Goal: Task Accomplishment & Management: Use online tool/utility

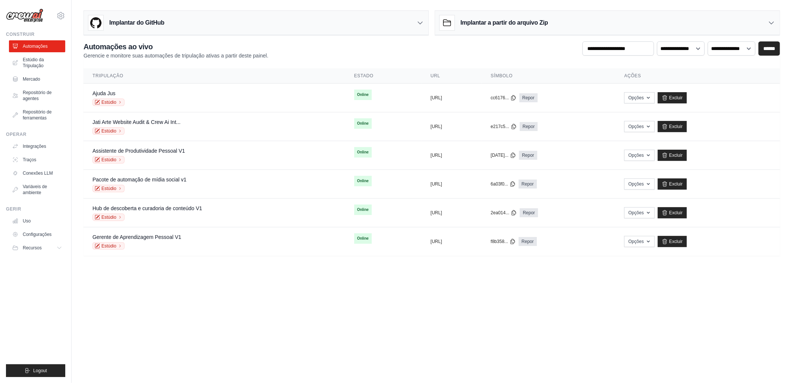
click at [305, 282] on body "niltonoliveira@live.com Settings Construir Automações Mercado Gerir" at bounding box center [396, 191] width 792 height 383
click at [408, 274] on body "niltonoliveira@live.com Settings Construir Automações Mercado Gerir" at bounding box center [396, 191] width 792 height 383
click at [354, 94] on span "Online" at bounding box center [363, 95] width 18 height 10
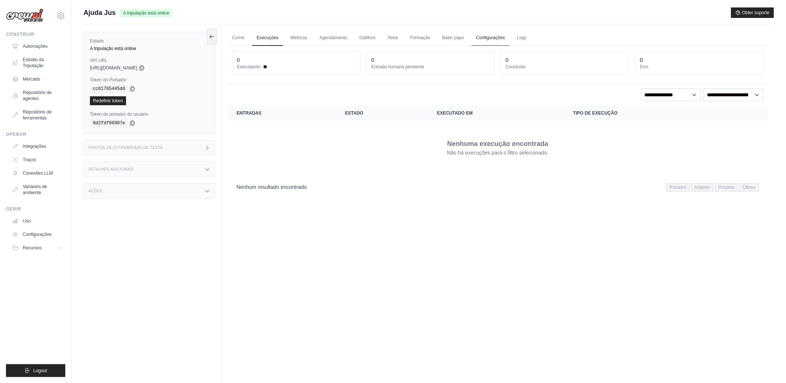
click at [485, 38] on link "Configurações" at bounding box center [490, 38] width 38 height 16
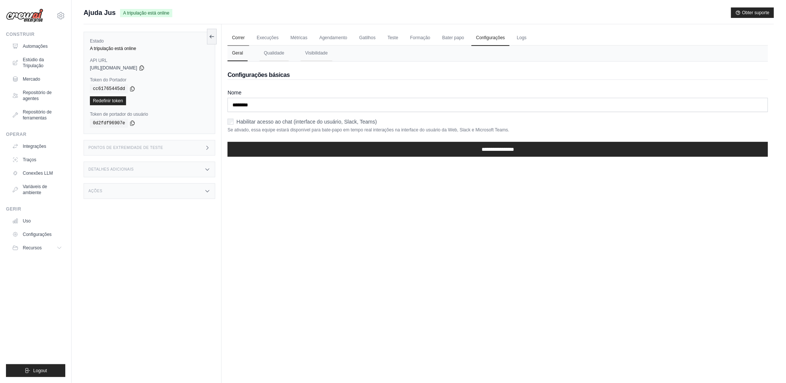
click at [236, 37] on link "Correr" at bounding box center [238, 38] width 22 height 16
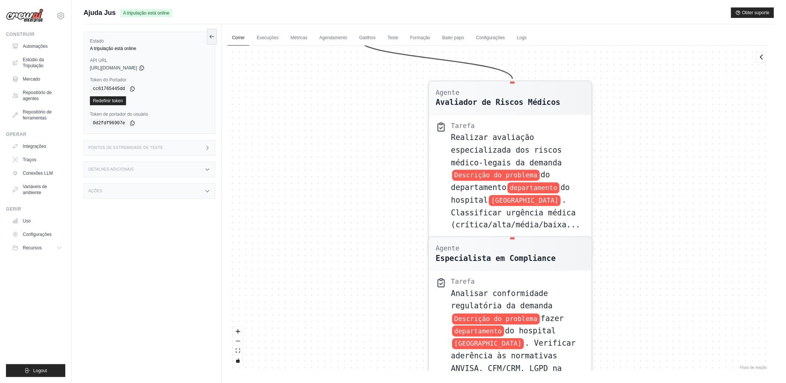
drag, startPoint x: 383, startPoint y: 101, endPoint x: 387, endPoint y: 290, distance: 188.4
click at [387, 289] on div "Agente Avaliador de Riscos Médicos Tarefa Realizar avaliação especializada dos …" at bounding box center [497, 207] width 540 height 325
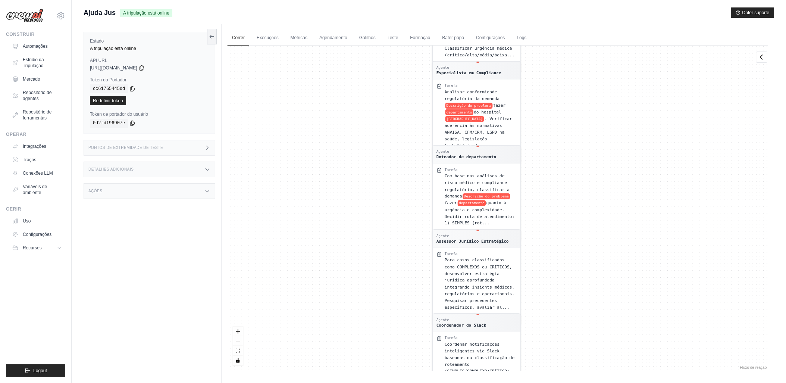
drag, startPoint x: 423, startPoint y: 260, endPoint x: 409, endPoint y: 102, distance: 158.4
click at [409, 95] on div "Agente Avaliador de Riscos Médicos Tarefa Realizar avaliação especializada dos …" at bounding box center [497, 207] width 540 height 325
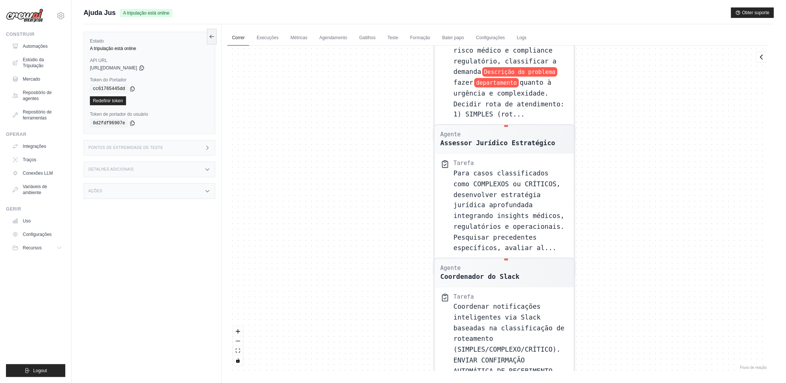
drag, startPoint x: 399, startPoint y: 139, endPoint x: 405, endPoint y: 109, distance: 30.4
click at [405, 109] on div "Agente Avaliador de Riscos Médicos Tarefa Realizar avaliação especializada dos …" at bounding box center [497, 207] width 540 height 325
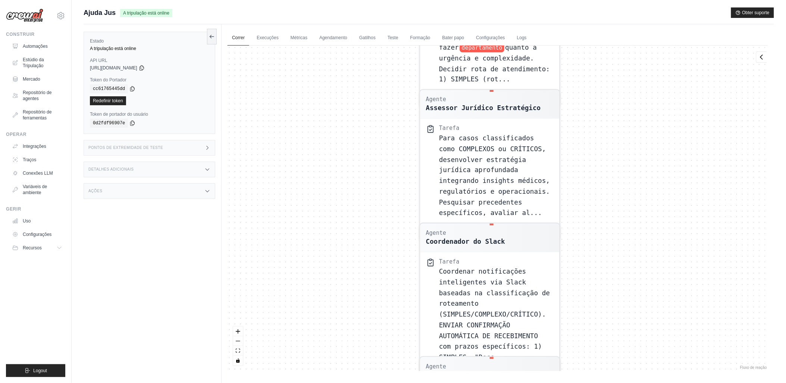
drag, startPoint x: 415, startPoint y: 198, endPoint x: 400, endPoint y: 163, distance: 38.2
click at [400, 163] on div "Agente Avaliador de Riscos Médicos Tarefa Realizar avaliação especializada dos …" at bounding box center [497, 207] width 540 height 325
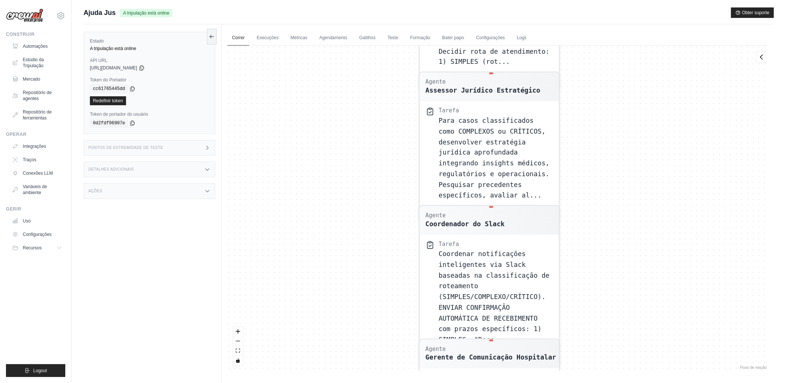
drag, startPoint x: 406, startPoint y: 209, endPoint x: 401, endPoint y: 104, distance: 105.0
click at [401, 104] on div "Agente Avaliador de Riscos Médicos Tarefa Realizar avaliação especializada dos …" at bounding box center [497, 207] width 540 height 325
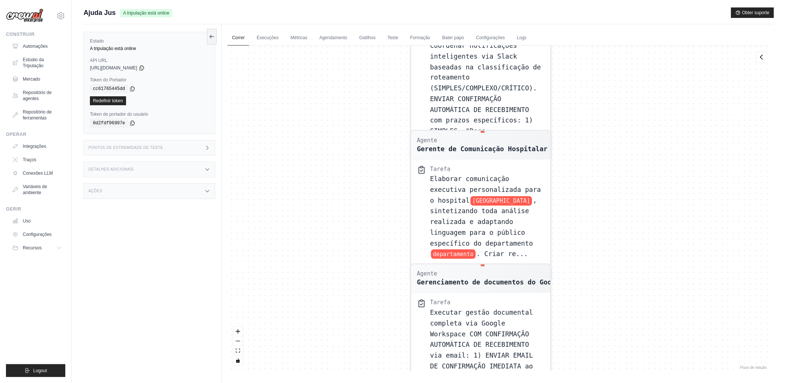
drag, startPoint x: 411, startPoint y: 229, endPoint x: 408, endPoint y: 111, distance: 117.9
click at [408, 111] on div "Agente Avaliador de Riscos Médicos Tarefa Realizar avaliação especializada dos …" at bounding box center [497, 207] width 540 height 325
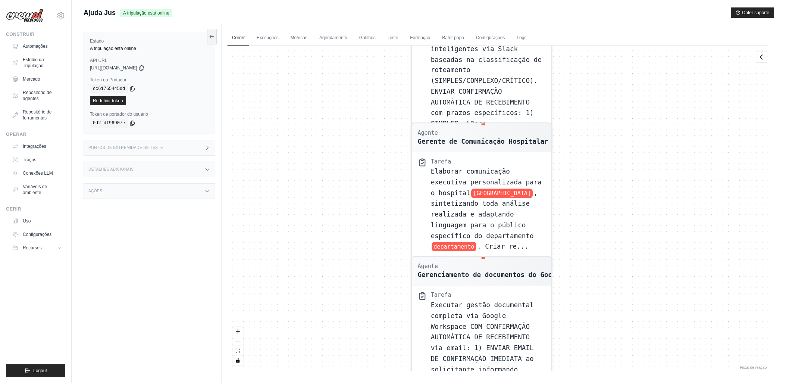
drag, startPoint x: 410, startPoint y: 211, endPoint x: 408, endPoint y: 105, distance: 106.7
click at [408, 105] on div "Agente Avaliador de Riscos Médicos Tarefa Realizar avaliação especializada dos …" at bounding box center [497, 207] width 540 height 325
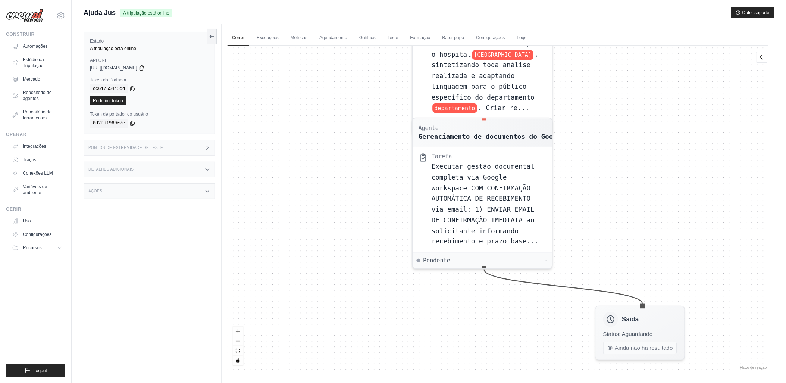
drag, startPoint x: 398, startPoint y: 215, endPoint x: 393, endPoint y: 176, distance: 38.7
click at [394, 176] on div "Agente Avaliador de Riscos Médicos Tarefa Realizar avaliação especializada dos …" at bounding box center [497, 207] width 540 height 325
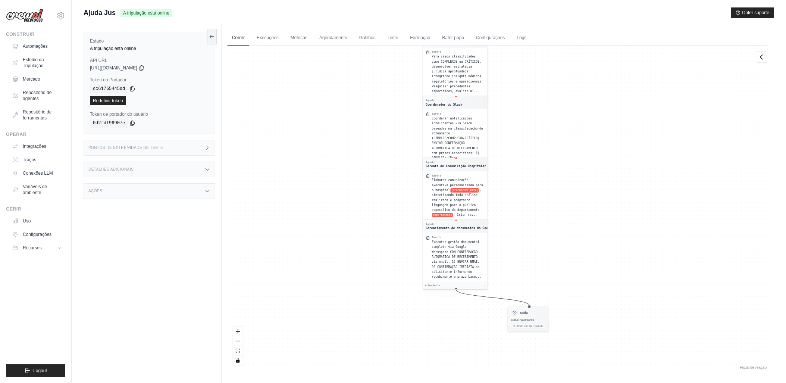
drag, startPoint x: 367, startPoint y: 92, endPoint x: 404, endPoint y: 233, distance: 145.6
click at [404, 233] on div "Agente Avaliador de Riscos Médicos Tarefa Realizar avaliação especializada dos …" at bounding box center [497, 207] width 540 height 325
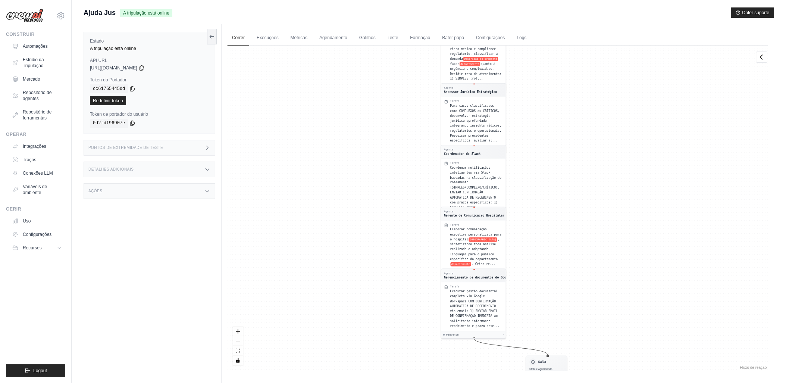
drag, startPoint x: 392, startPoint y: 134, endPoint x: 398, endPoint y: 218, distance: 83.7
click at [398, 217] on div "Agente Avaliador de Riscos Médicos Tarefa Realizar avaliação especializada dos …" at bounding box center [497, 207] width 540 height 325
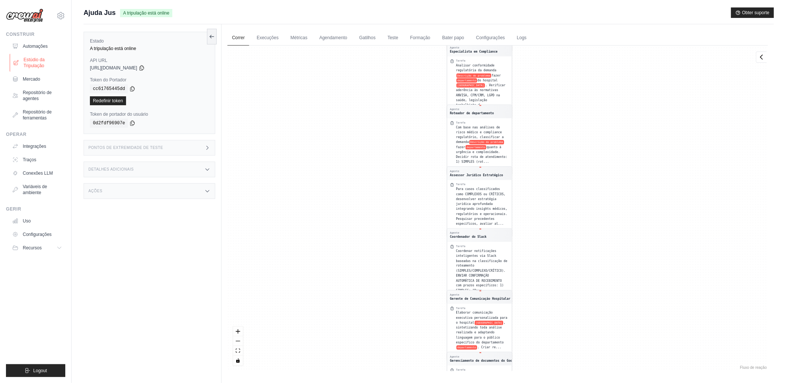
click at [33, 63] on font "Estúdio da Tripulação" at bounding box center [43, 63] width 40 height 12
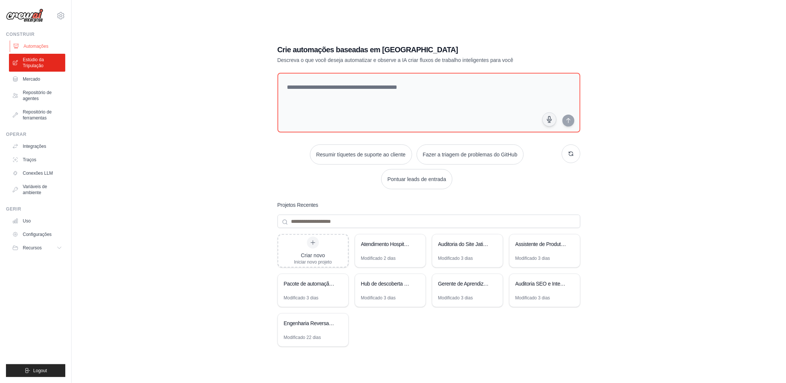
click at [35, 45] on font "Automações" at bounding box center [35, 46] width 25 height 6
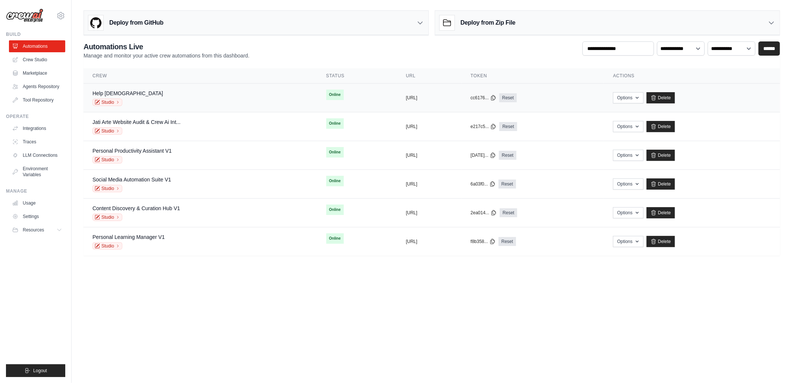
click at [245, 99] on div "Help Jus Studio" at bounding box center [200, 98] width 216 height 16
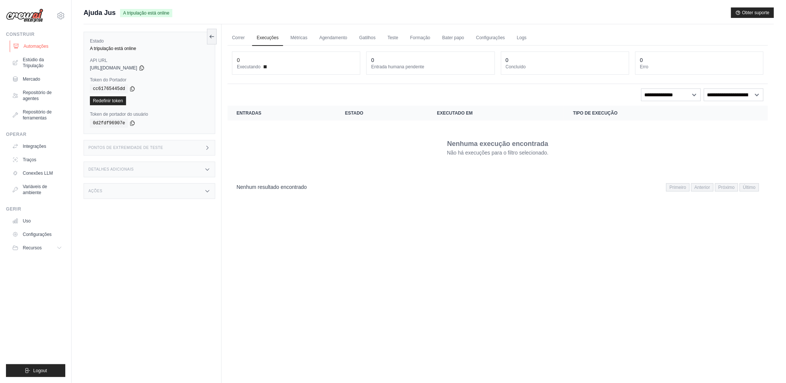
click at [34, 45] on font "Automações" at bounding box center [35, 46] width 25 height 6
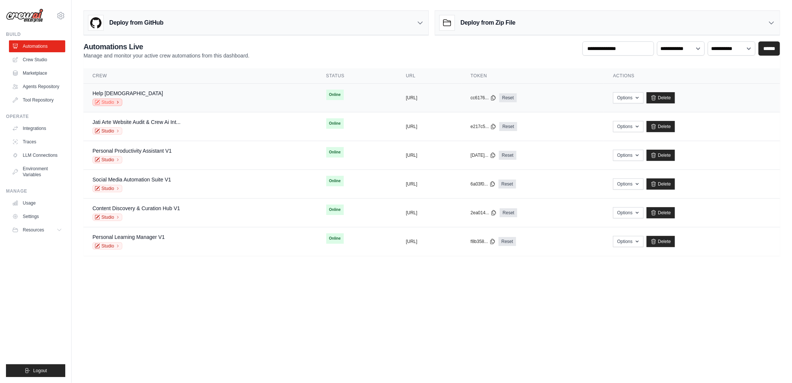
click at [103, 102] on link "Studio" at bounding box center [107, 101] width 30 height 7
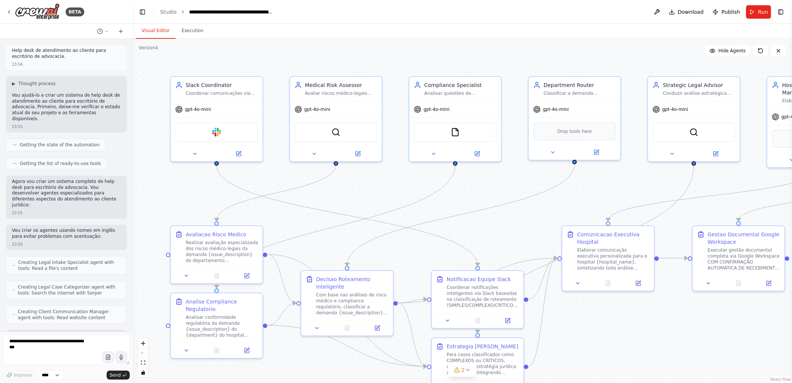
scroll to position [9539, 0]
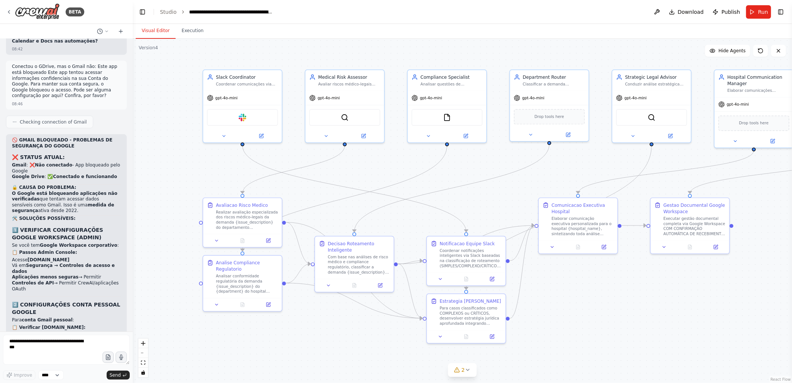
drag, startPoint x: 519, startPoint y: 210, endPoint x: 505, endPoint y: 186, distance: 28.2
click at [505, 186] on div ".deletable-edge-delete-btn { width: 20px; height: 20px; border: 0px solid #ffff…" at bounding box center [462, 211] width 659 height 344
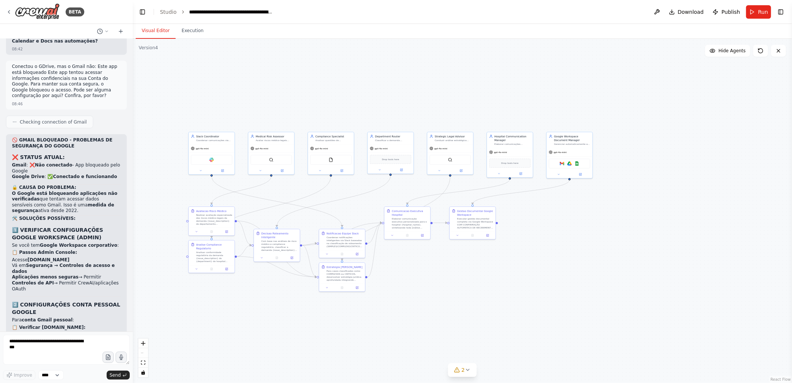
scroll to position [9374, 0]
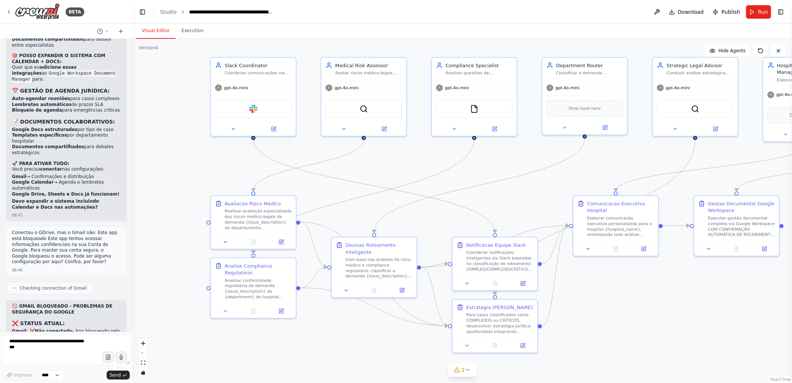
drag, startPoint x: 187, startPoint y: 187, endPoint x: 185, endPoint y: 161, distance: 25.5
click at [185, 161] on div ".deletable-edge-delete-btn { width: 20px; height: 20px; border: 0px solid #ffff…" at bounding box center [462, 211] width 659 height 344
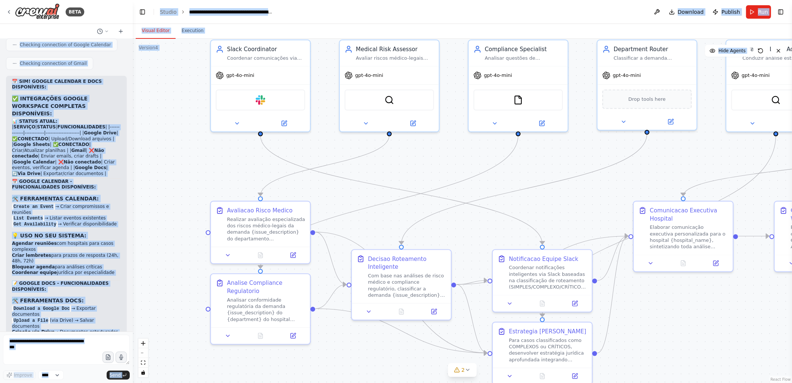
scroll to position [9539, 0]
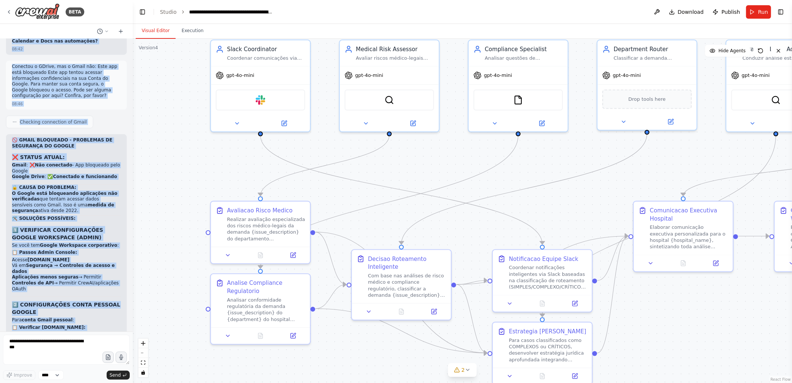
drag, startPoint x: 10, startPoint y: 49, endPoint x: 94, endPoint y: 319, distance: 283.2
click at [94, 319] on div "Help desk de atendimento ao cliente para escritório de advocacia. 23:54 ▶ Thoug…" at bounding box center [66, 185] width 133 height 292
copy div "Lore ipsu do sitametcons ad elitsed doei temporinci ut laboreetd. 91:64 ▶ Magna…"
